Goal: Task Accomplishment & Management: Manage account settings

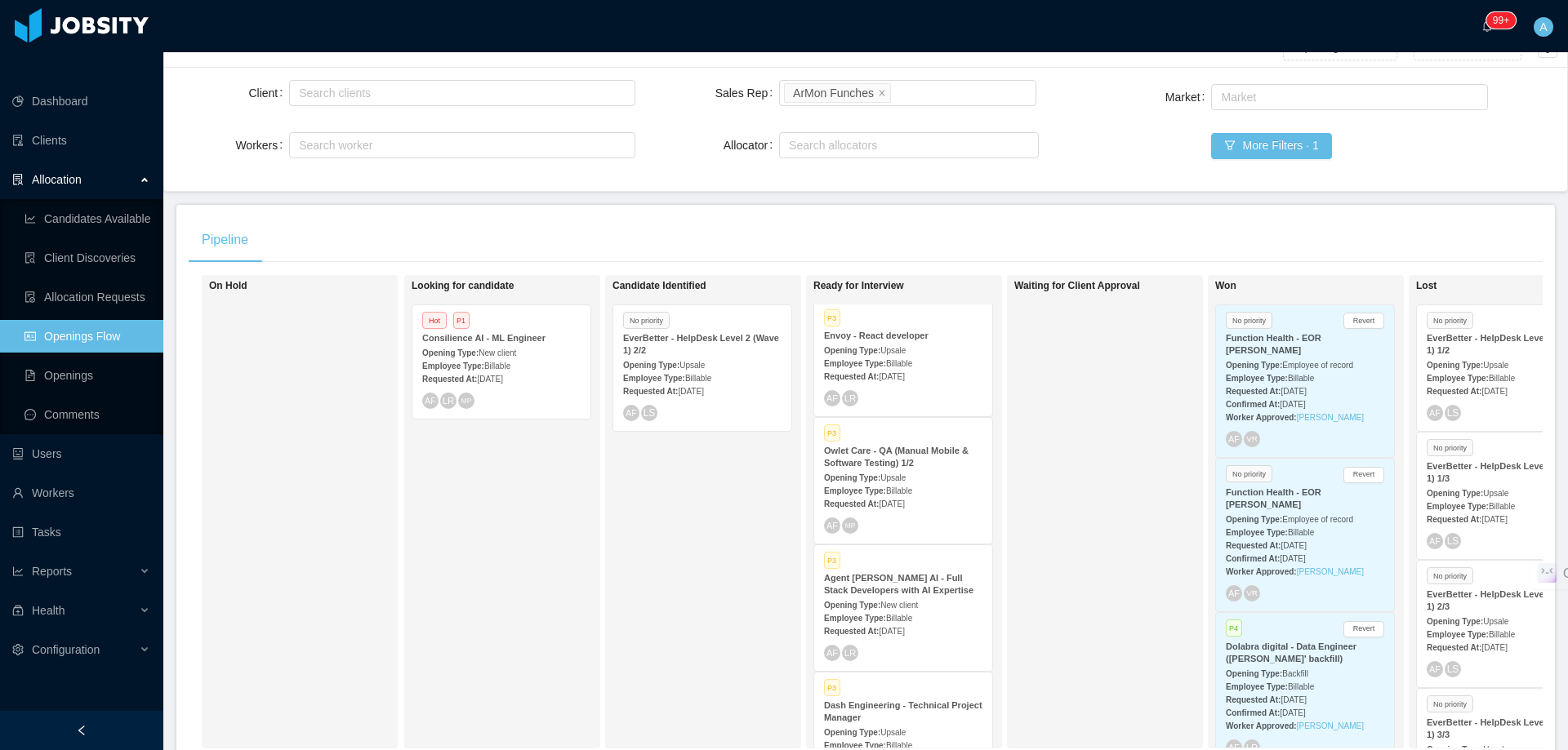
scroll to position [303, 0]
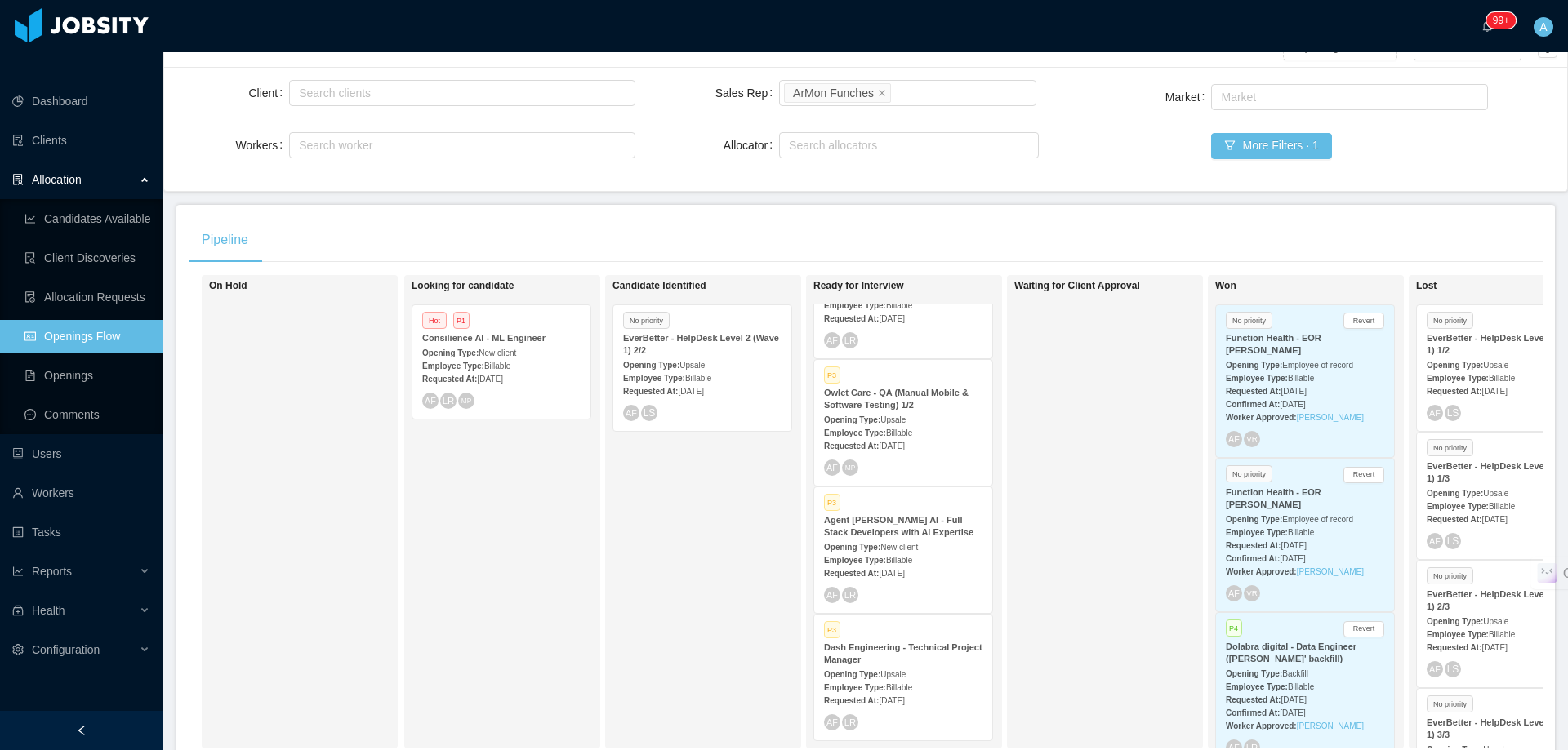
click at [942, 666] on div "Opening Type: Upsale" at bounding box center [904, 674] width 158 height 17
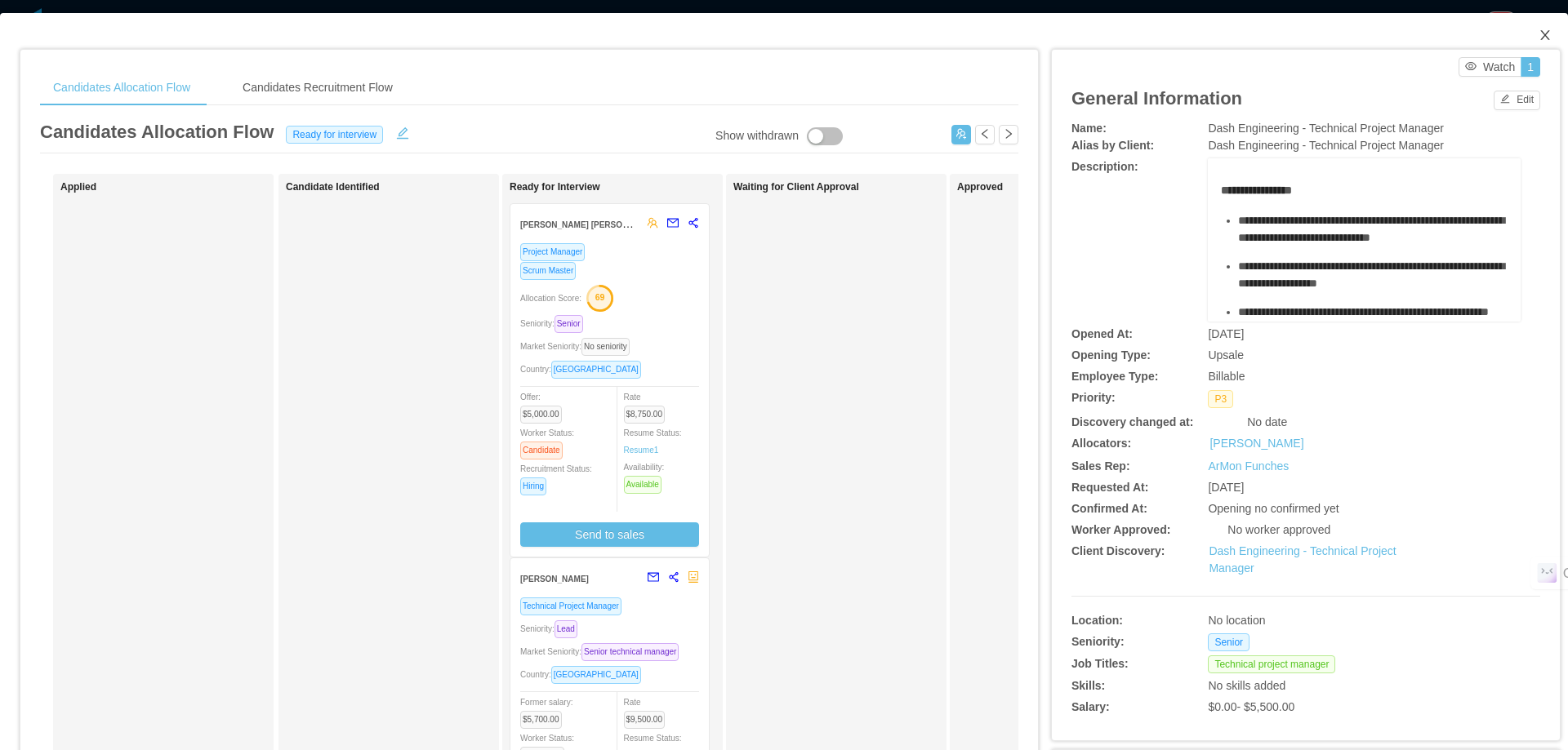
click at [1539, 33] on icon "icon: close" at bounding box center [1545, 35] width 13 height 13
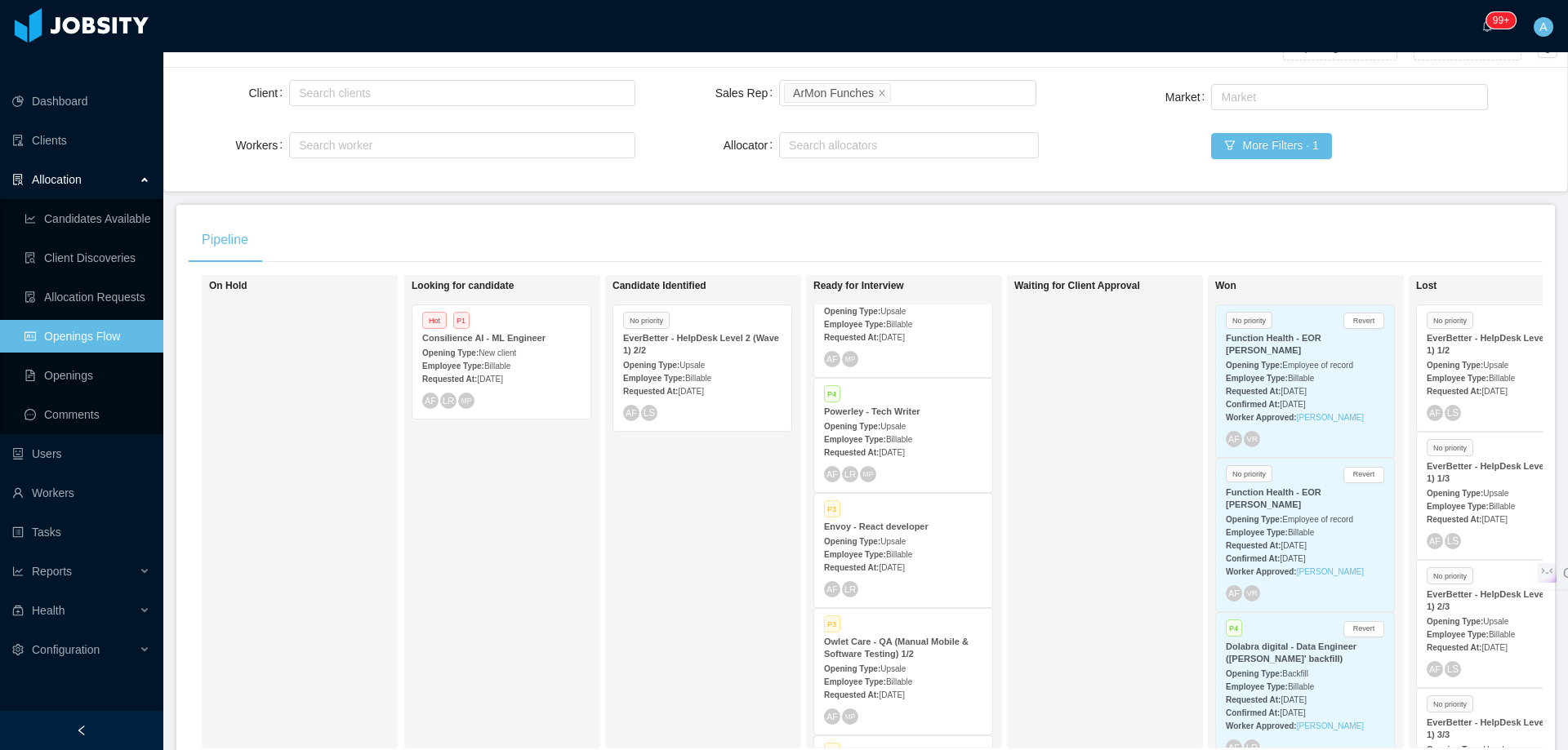
scroll to position [82, 0]
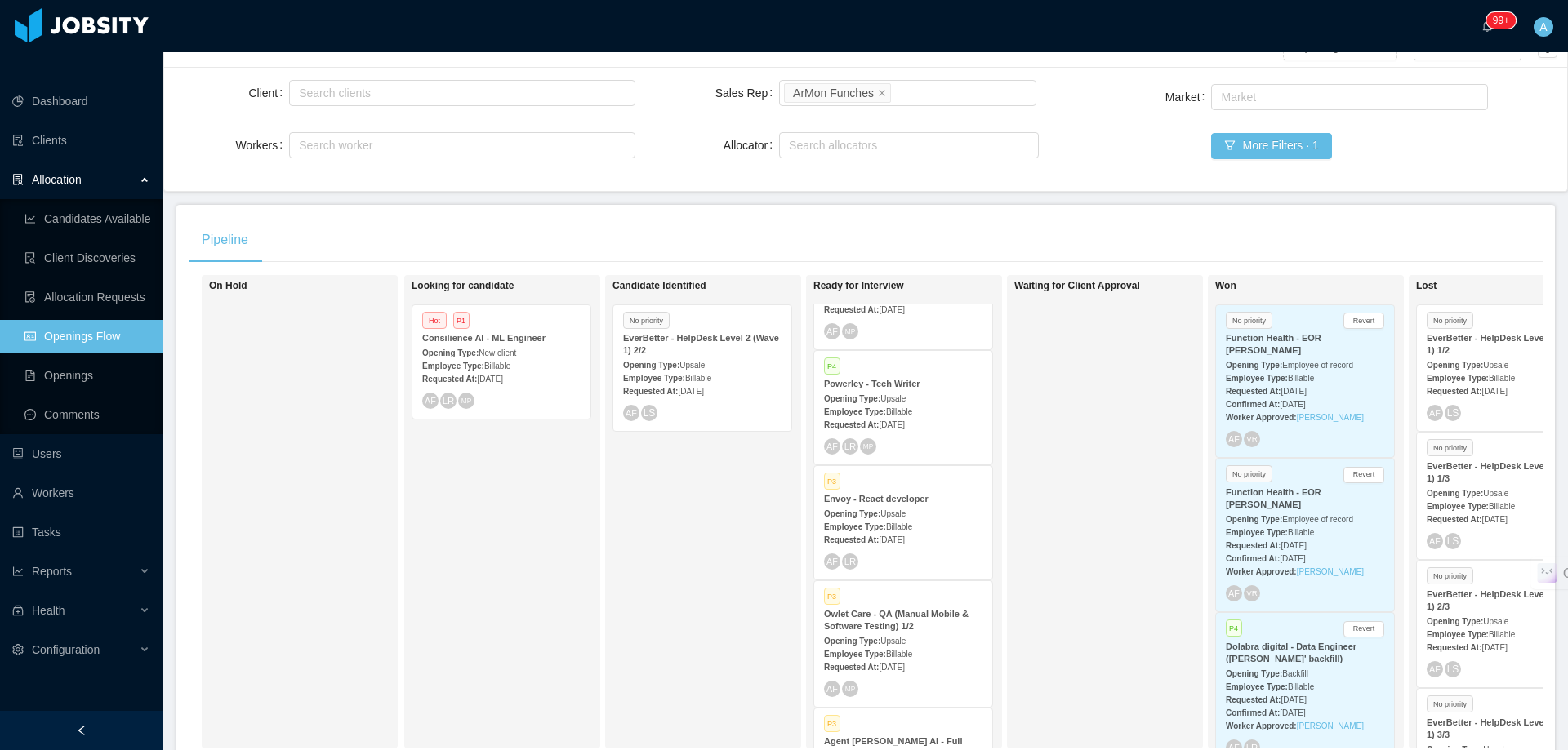
click at [935, 530] on div "Requested At: [DATE]" at bounding box center [904, 538] width 158 height 17
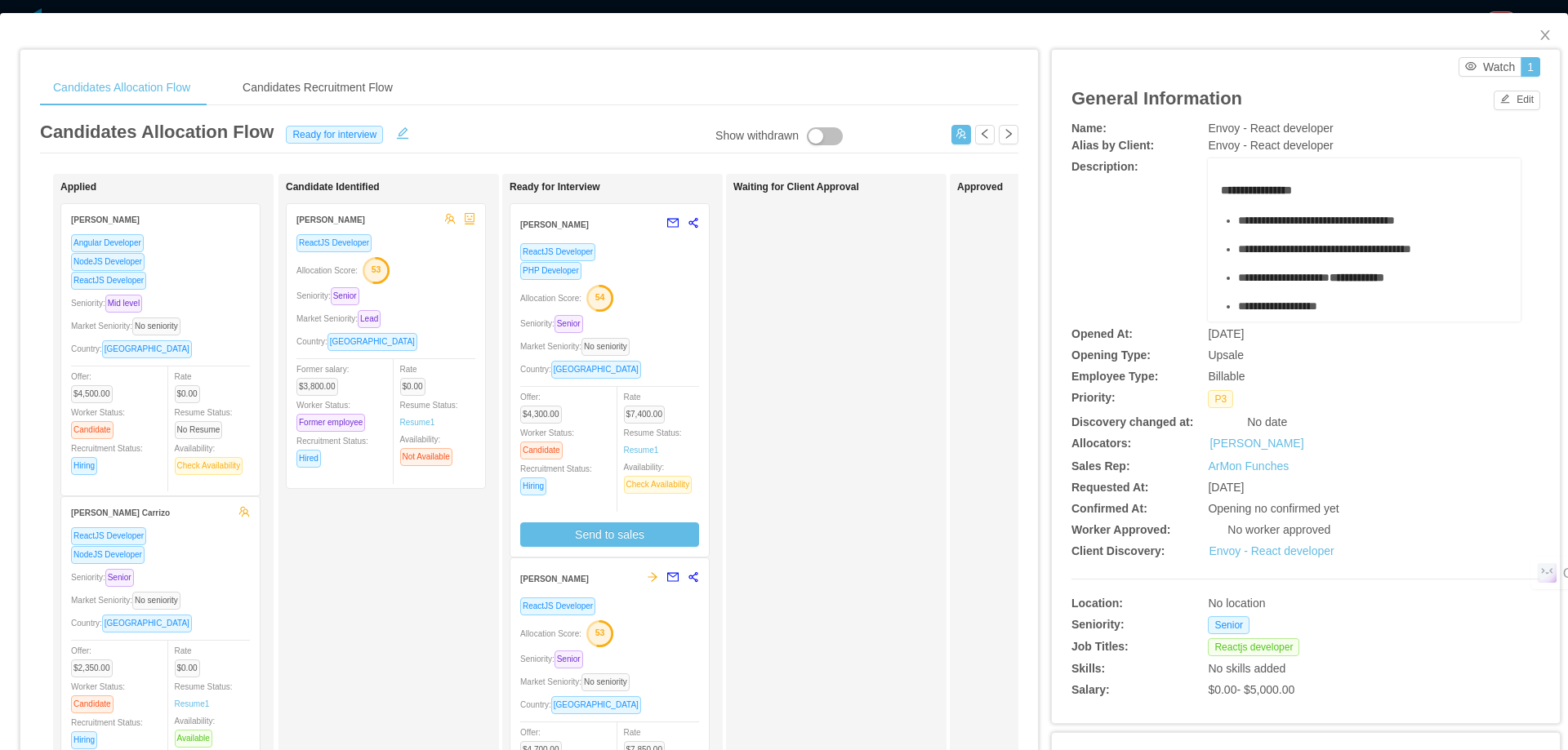
click at [678, 303] on div "Allocation Score: 54" at bounding box center [610, 297] width 179 height 26
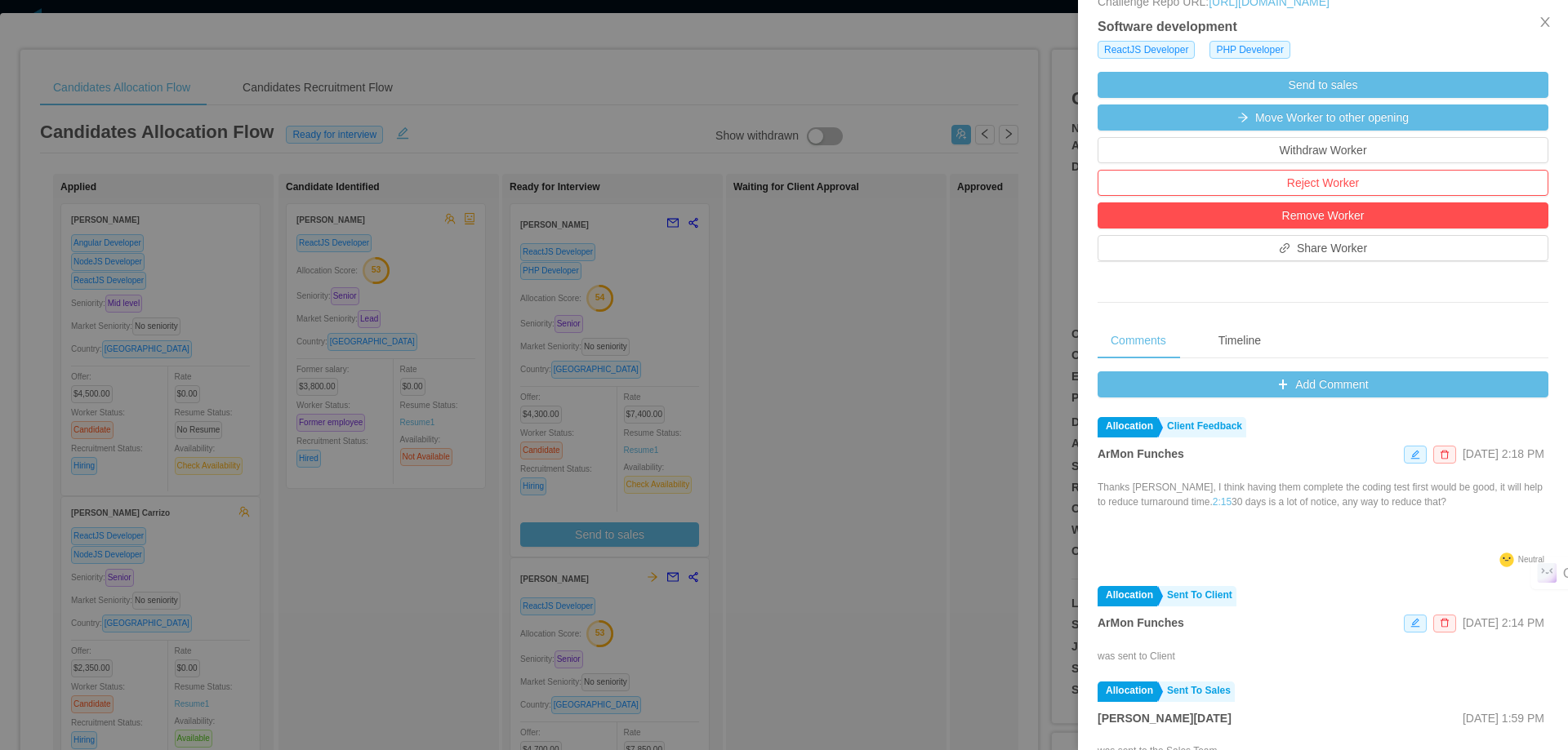
scroll to position [490, 0]
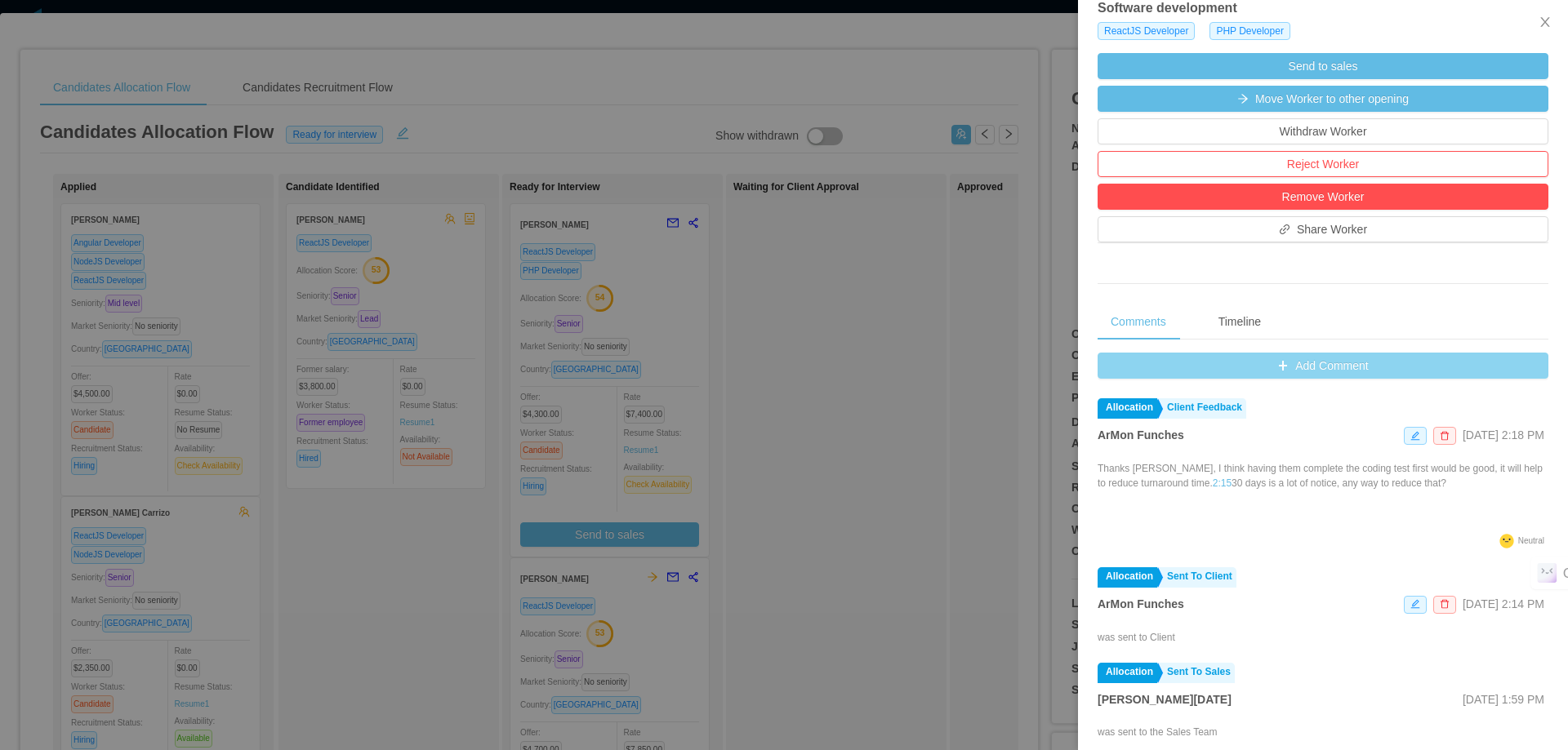
click at [1305, 379] on button "Add Comment" at bounding box center [1323, 365] width 451 height 26
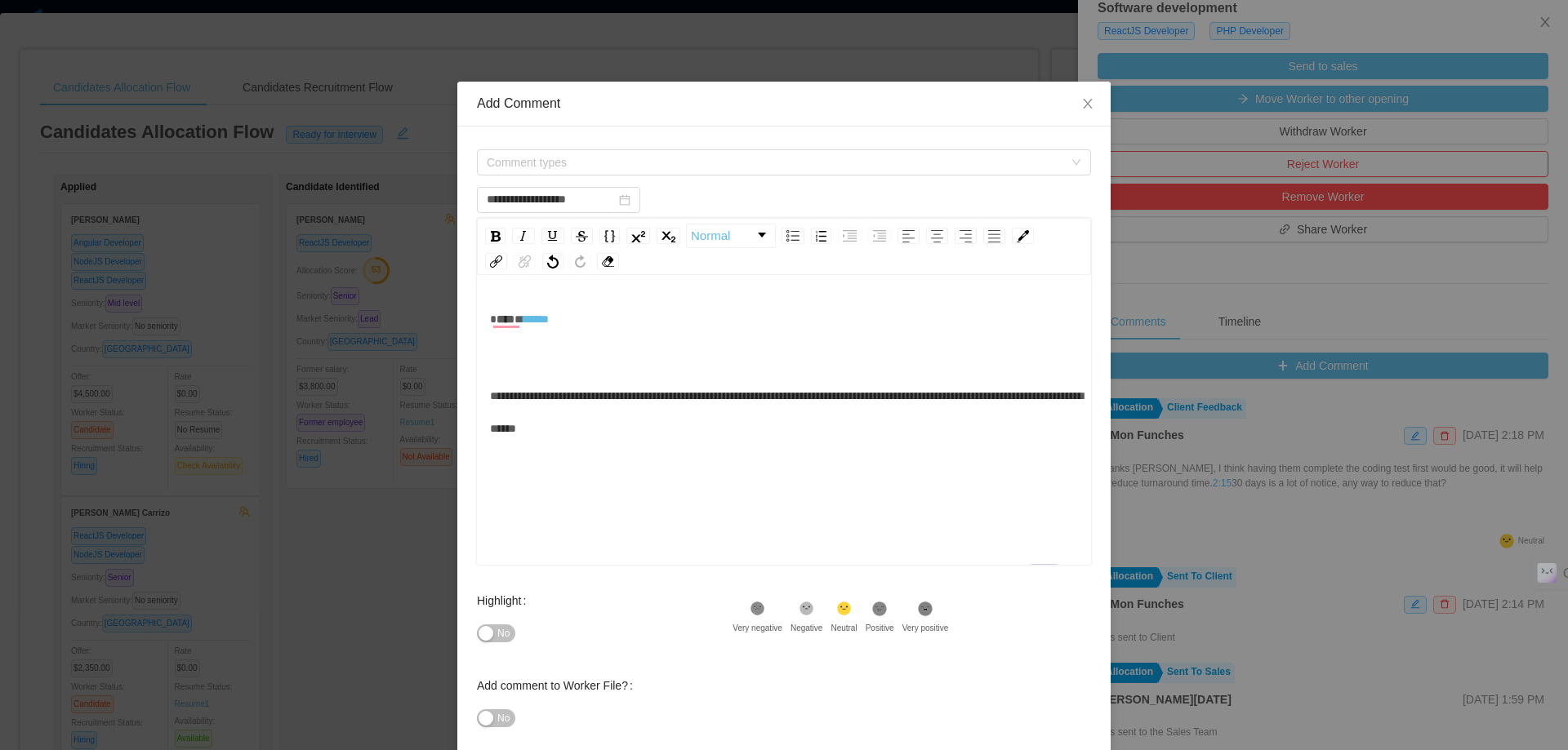
click at [571, 353] on div "**** *******" at bounding box center [784, 335] width 589 height 65
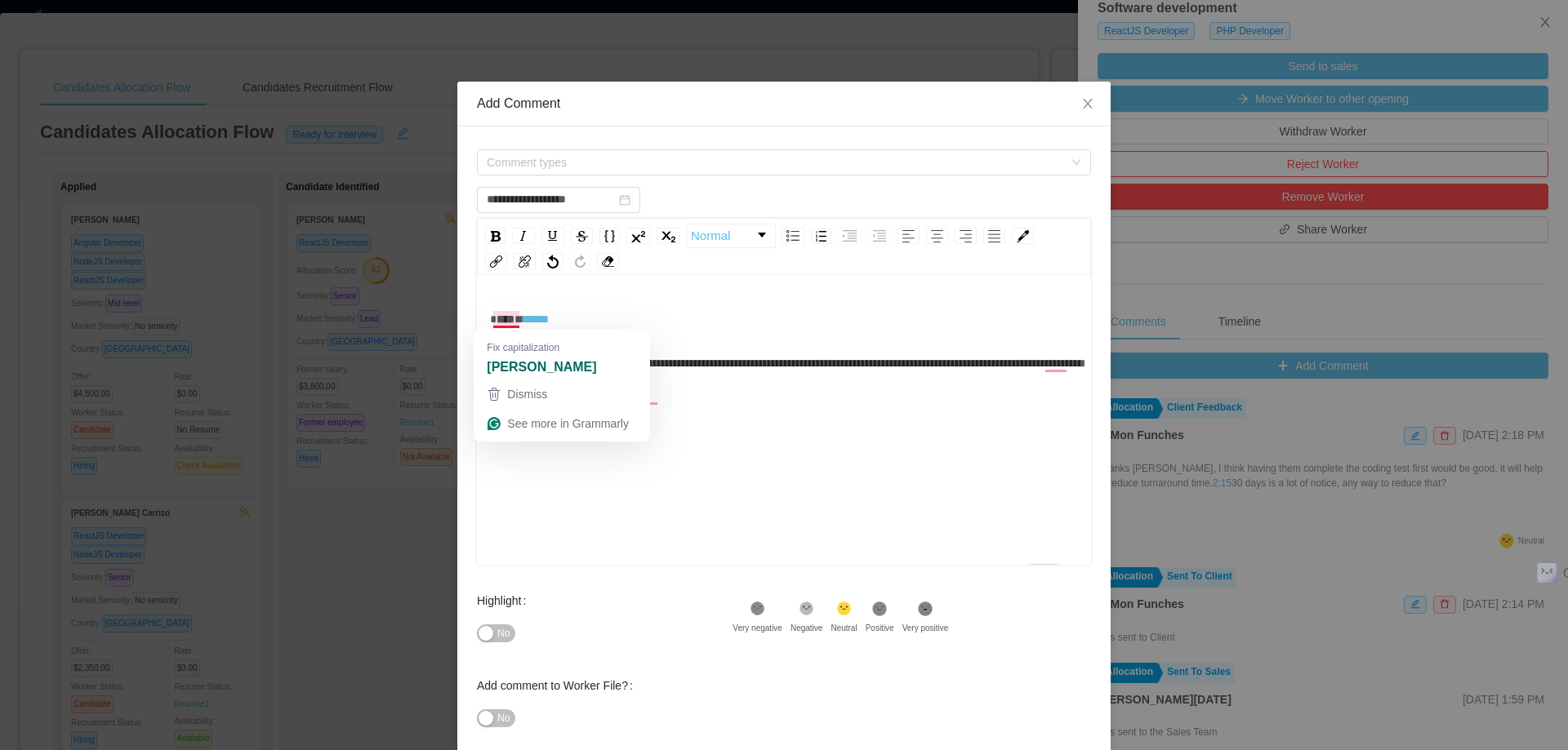
click at [490, 315] on span "To enrich screen reader interactions, please activate Accessibility in Grammarl…" at bounding box center [493, 320] width 7 height 12
click at [714, 161] on span "Comment types" at bounding box center [775, 162] width 577 height 17
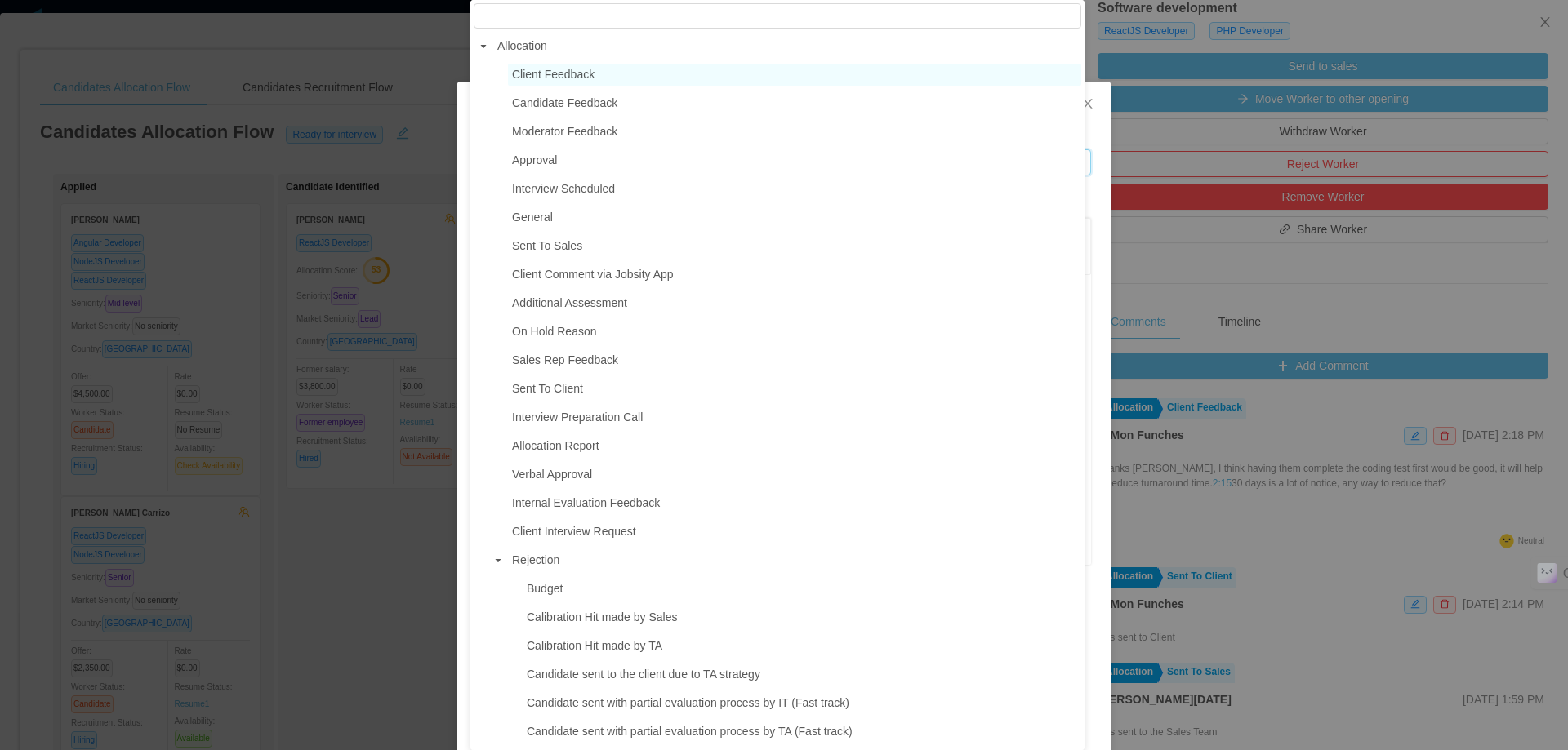
click at [608, 76] on span "Client Feedback" at bounding box center [794, 74] width 573 height 22
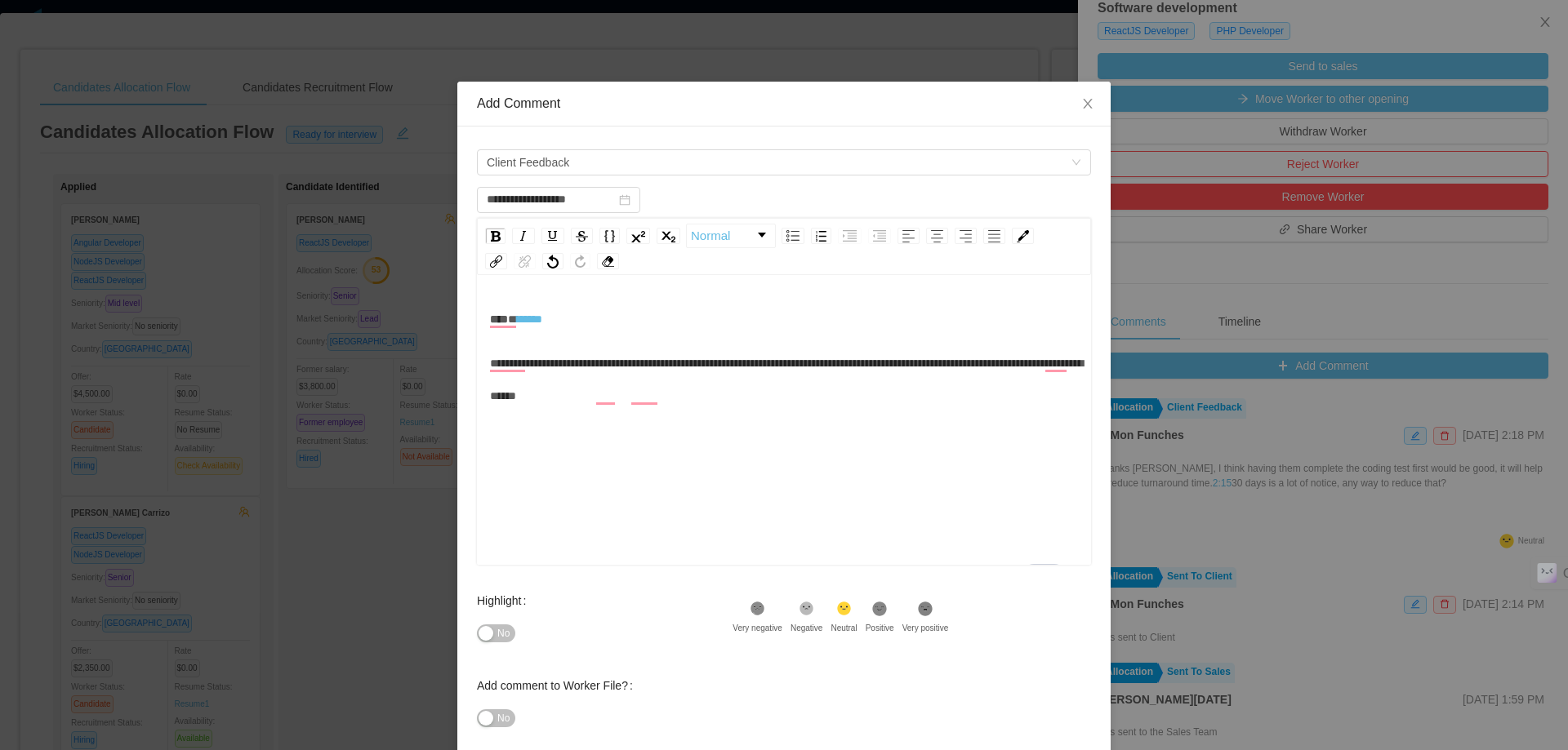
click at [719, 407] on div "**********" at bounding box center [784, 380] width 589 height 65
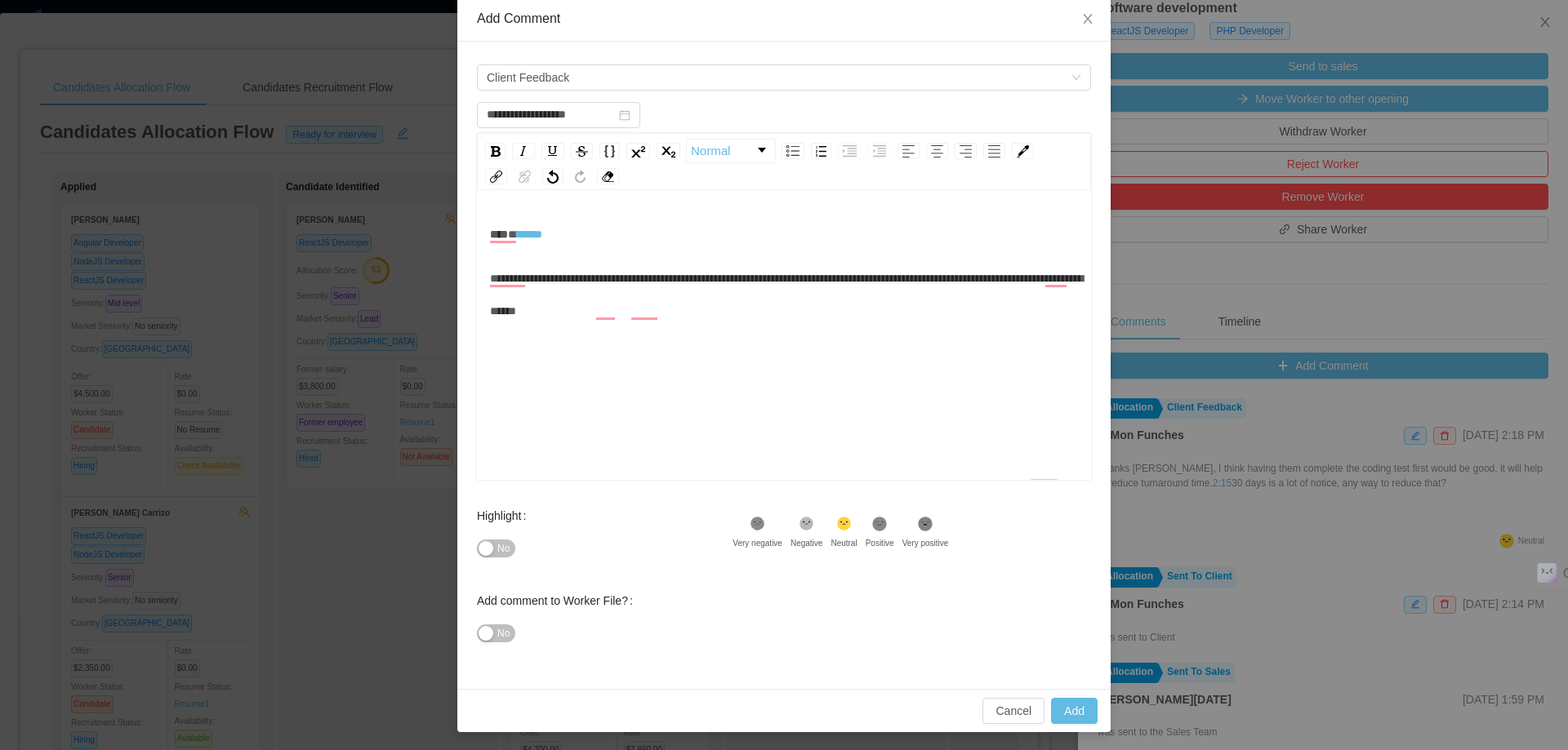
scroll to position [86, 0]
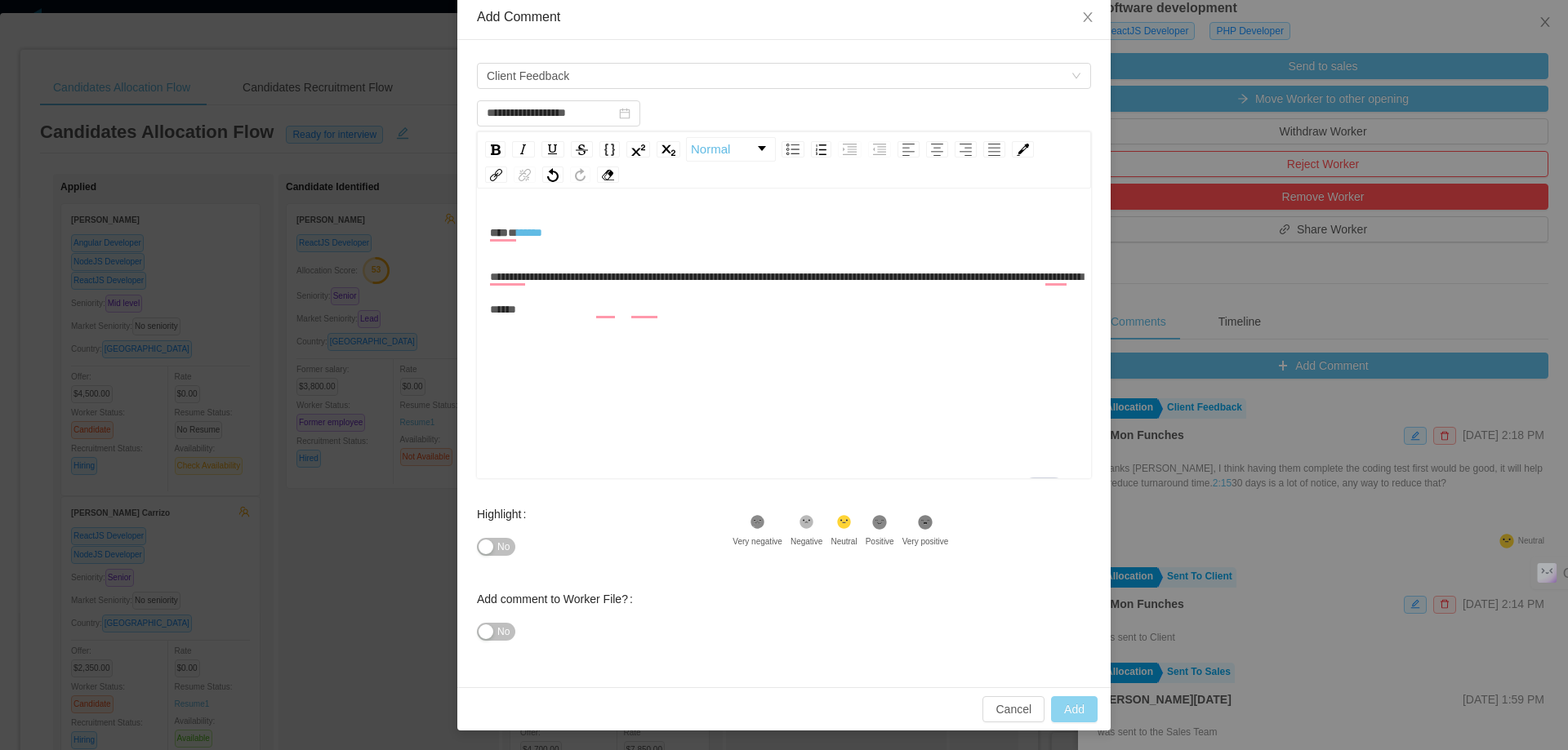
type input "**********"
click at [1069, 706] on button "Add" at bounding box center [1074, 709] width 47 height 26
